Goal: Contribute content

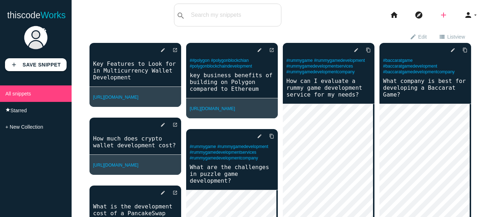
click at [439, 13] on icon "add" at bounding box center [443, 15] width 9 height 23
click at [448, 30] on link "link Link" at bounding box center [459, 31] width 50 height 18
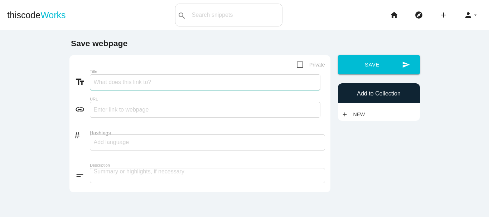
click at [120, 82] on input "Title" at bounding box center [205, 82] width 230 height 16
paste input "How do entrepreneurs turn rummy game ideas into profitable ventures?"
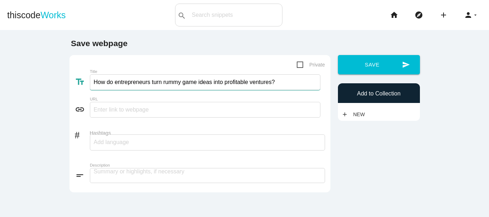
type input "How do entrepreneurs turn rummy game ideas into profitable ventures?"
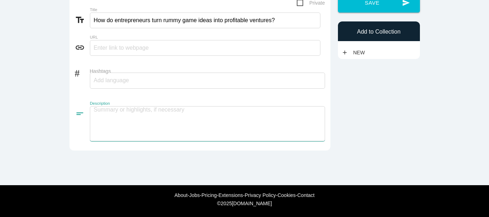
click at [150, 109] on textarea at bounding box center [207, 123] width 235 height 35
paste textarea "Lorem ip dolo sitam cons adip el s doeius — tem inci (utlaboreet), doloremagn a…"
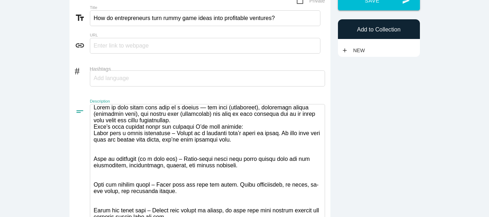
scroll to position [100, 0]
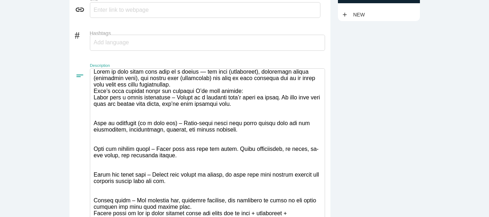
click at [175, 88] on textarea at bounding box center [207, 173] width 235 height 210
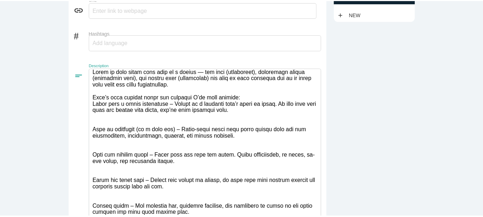
scroll to position [1, 0]
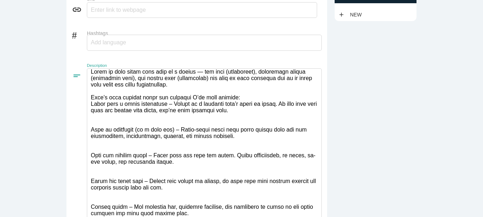
click at [239, 102] on textarea at bounding box center [204, 177] width 235 height 218
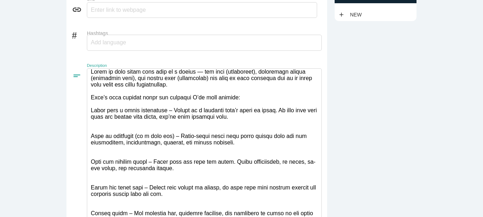
click at [90, 148] on textarea at bounding box center [204, 180] width 235 height 225
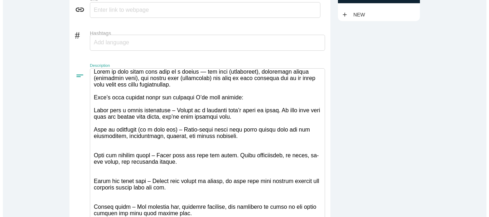
scroll to position [0, 0]
click at [90, 172] on textarea at bounding box center [204, 177] width 235 height 218
click at [87, 171] on textarea at bounding box center [204, 177] width 235 height 218
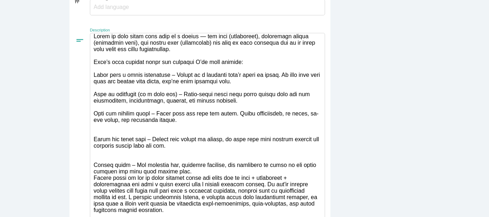
scroll to position [136, 0]
click at [91, 157] on textarea at bounding box center [207, 138] width 235 height 210
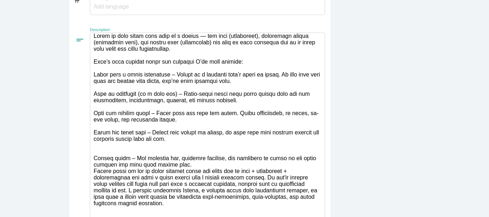
click at [90, 180] on textarea at bounding box center [207, 134] width 235 height 203
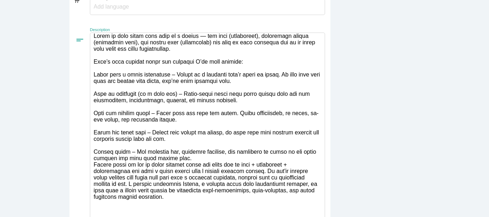
scroll to position [171, 0]
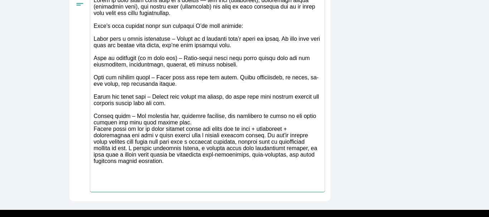
click at [195, 144] on textarea at bounding box center [207, 94] width 235 height 195
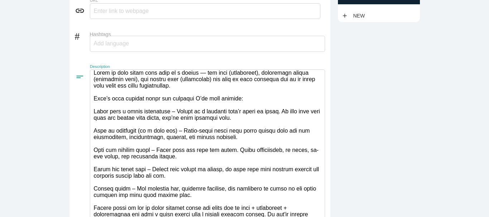
scroll to position [0, 0]
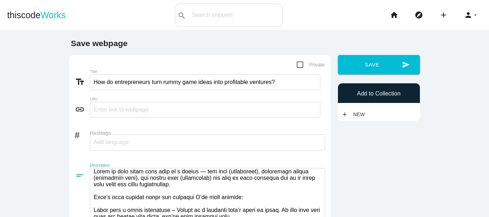
type textarea "Lorem ip dolo sitam cons adip el s doeius — tem inci (utlaboreet), doloremagn a…"
click at [129, 106] on input "text" at bounding box center [205, 110] width 230 height 16
paste input "[URL][DOMAIN_NAME]"
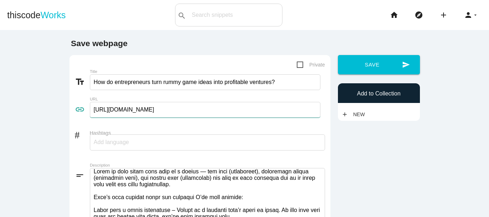
type input "[URL][DOMAIN_NAME]"
click at [113, 145] on input "Hashtags" at bounding box center [115, 142] width 43 height 15
type input "rummy"
type input "rummygame,"
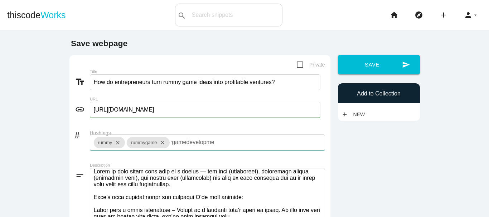
scroll to position [0, 23]
type input "rummygamedevelopment,"
type input "rummygameapp,"
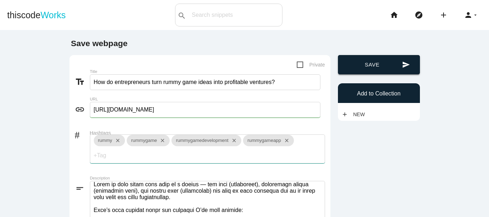
click at [365, 72] on button "send Save" at bounding box center [379, 64] width 82 height 19
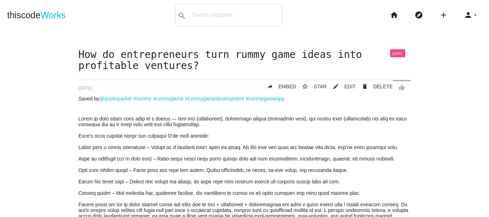
scroll to position [179, 0]
